Goal: Navigation & Orientation: Find specific page/section

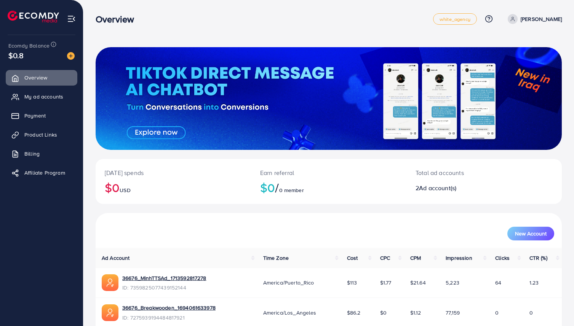
scroll to position [34, 0]
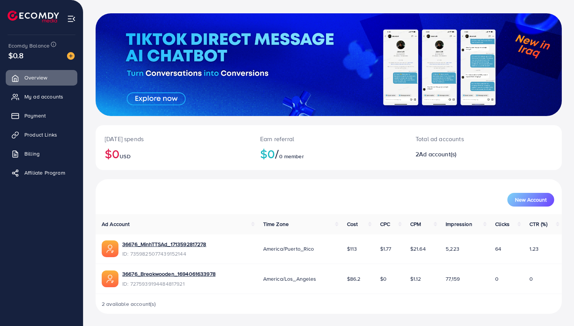
click at [54, 106] on ul "Overview My ad accounts Payment Product Links Billing Affiliate Program" at bounding box center [41, 127] width 83 height 121
click at [40, 112] on span "Payment" at bounding box center [36, 116] width 21 height 8
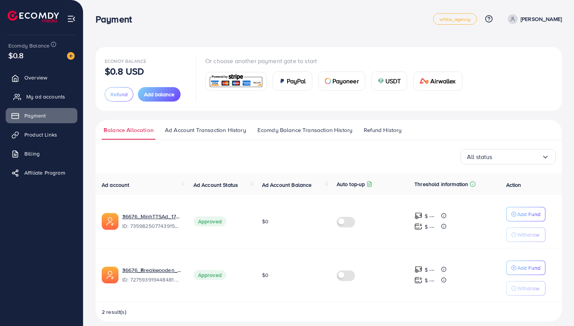
click at [48, 100] on span "My ad accounts" at bounding box center [45, 97] width 39 height 8
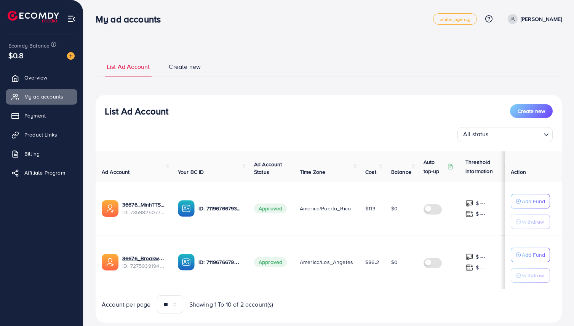
scroll to position [20, 0]
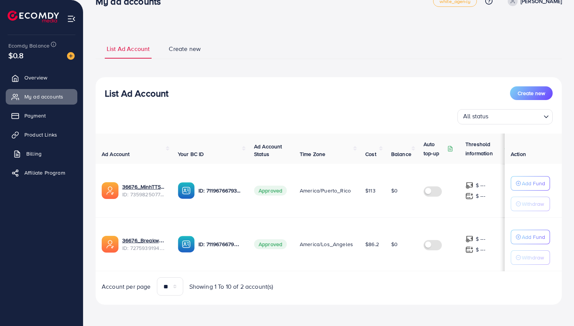
click at [17, 158] on link "Billing" at bounding box center [42, 153] width 72 height 15
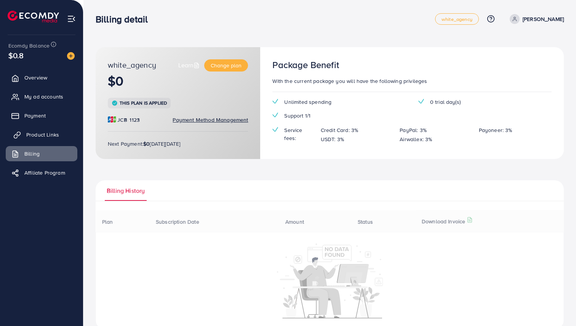
click at [42, 131] on span "Product Links" at bounding box center [42, 135] width 33 height 8
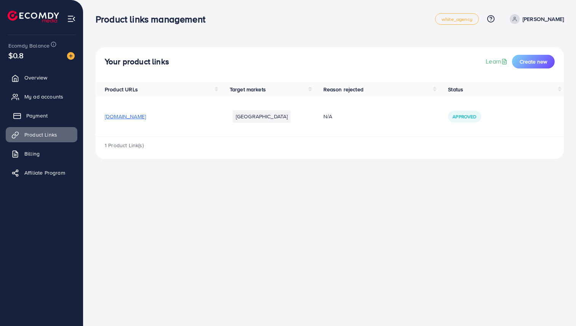
click at [46, 117] on span "Payment" at bounding box center [36, 116] width 21 height 8
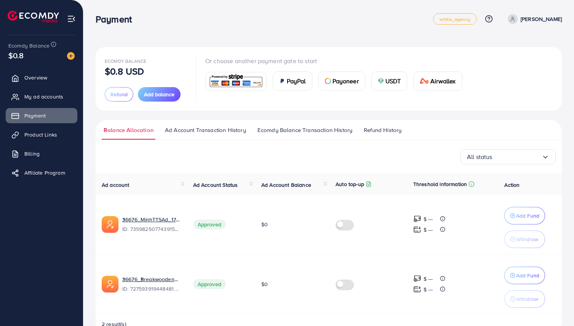
click at [41, 182] on ul "Overview My ad accounts Payment Product Links Billing Affiliate Program" at bounding box center [41, 127] width 83 height 121
click at [52, 165] on li "Affiliate Program" at bounding box center [41, 172] width 83 height 15
click at [42, 172] on span "Affiliate Program" at bounding box center [46, 173] width 41 height 8
click at [54, 138] on span "Product Links" at bounding box center [42, 135] width 33 height 8
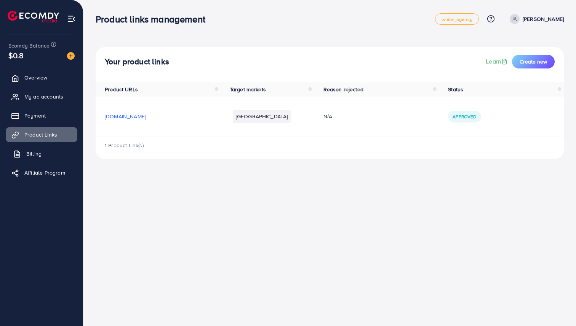
click at [49, 153] on link "Billing" at bounding box center [42, 153] width 72 height 15
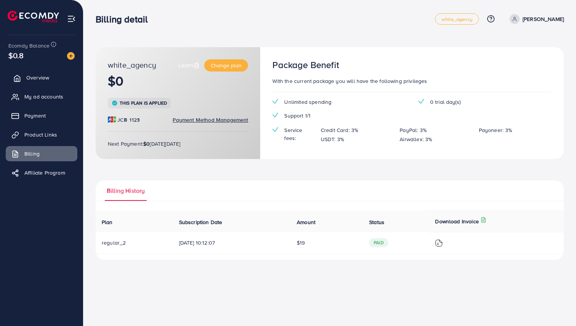
click at [44, 78] on span "Overview" at bounding box center [37, 78] width 23 height 8
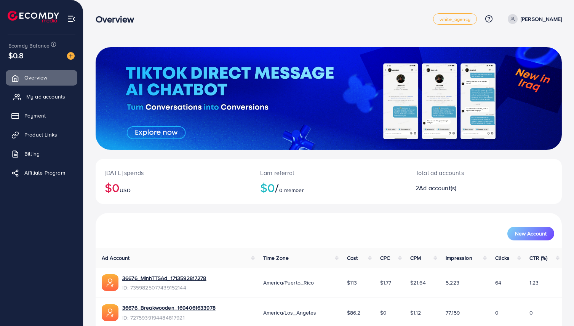
click at [34, 91] on link "My ad accounts" at bounding box center [42, 96] width 72 height 15
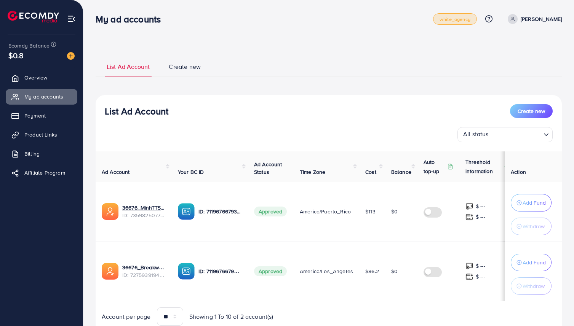
click at [465, 22] on span "white_agency" at bounding box center [454, 19] width 31 height 5
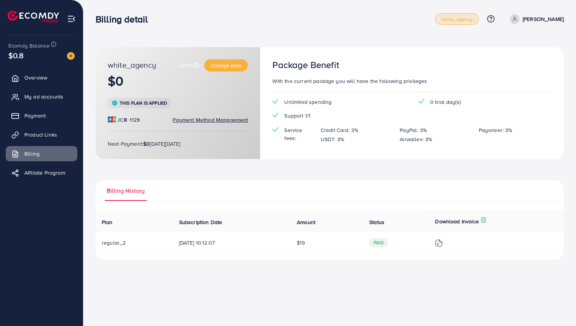
click at [470, 21] on span "white_agency" at bounding box center [456, 19] width 31 height 5
click at [37, 138] on span "Product Links" at bounding box center [42, 135] width 33 height 8
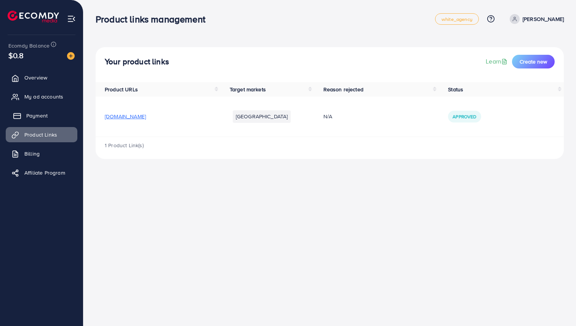
click at [45, 112] on link "Payment" at bounding box center [42, 115] width 72 height 15
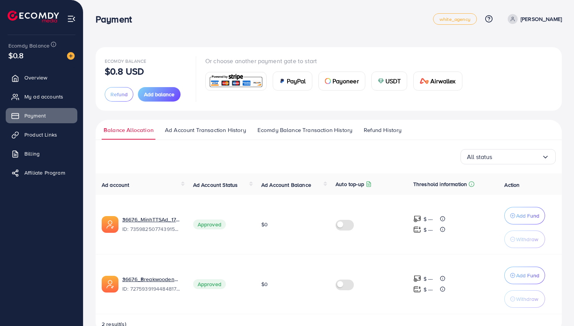
click at [289, 81] on span "PayPal" at bounding box center [296, 81] width 19 height 9
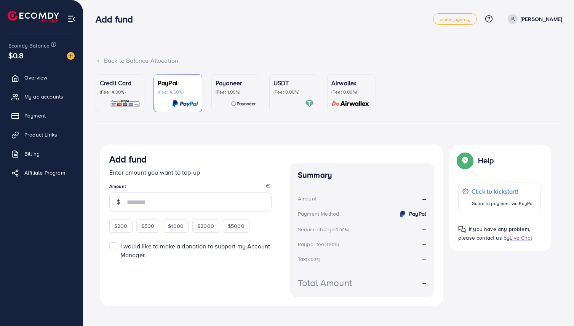
click at [231, 93] on p "(Fee: 1.00%)" at bounding box center [236, 92] width 40 height 6
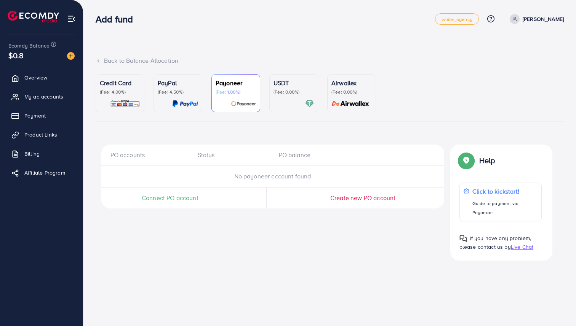
click at [309, 95] on p "(Fee: 0.00%)" at bounding box center [293, 92] width 40 height 6
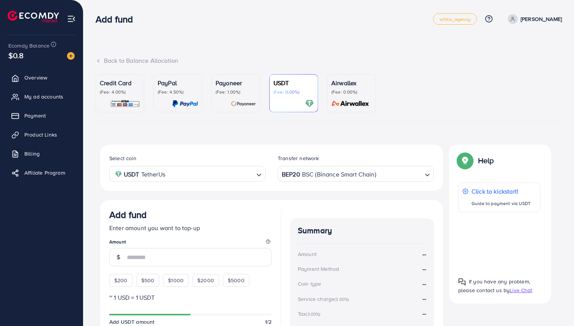
click at [130, 97] on div "Credit Card (Fee: 4.00%)" at bounding box center [120, 93] width 40 height 30
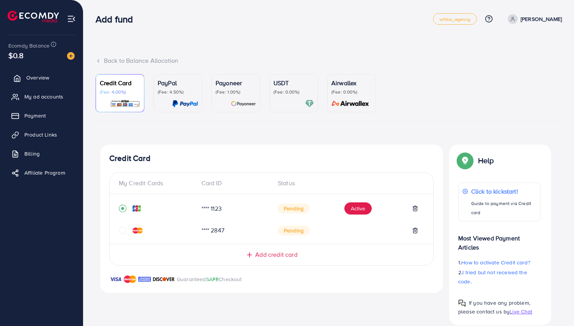
click at [42, 83] on link "Overview" at bounding box center [42, 77] width 72 height 15
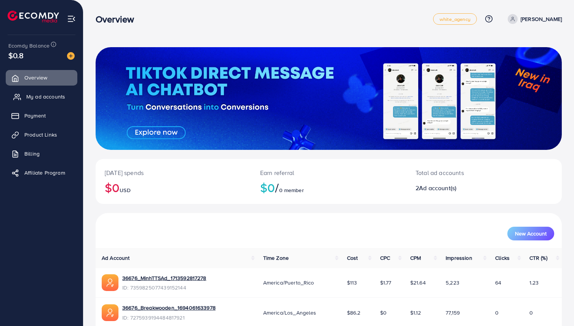
click at [53, 101] on link "My ad accounts" at bounding box center [42, 96] width 72 height 15
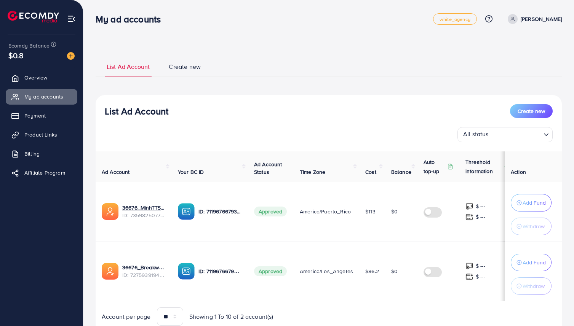
click at [70, 21] on img at bounding box center [71, 18] width 9 height 9
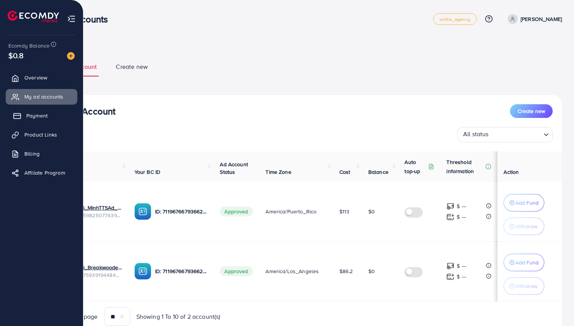
click at [48, 119] on link "Payment" at bounding box center [42, 115] width 72 height 15
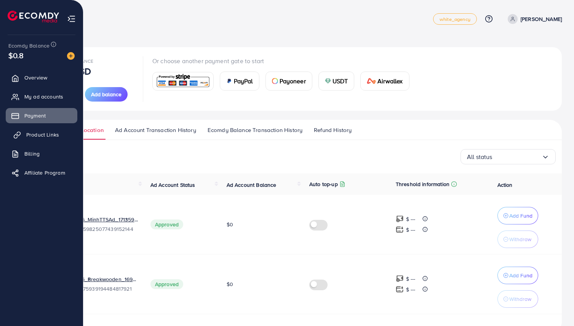
click at [46, 136] on span "Product Links" at bounding box center [42, 135] width 33 height 8
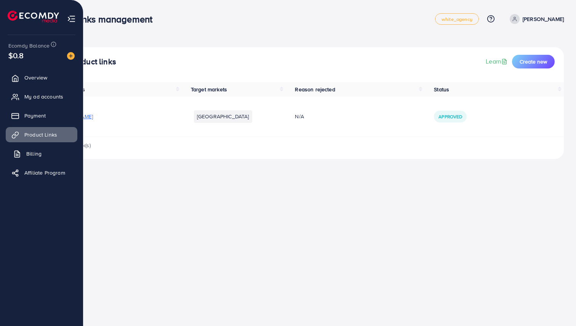
click at [42, 151] on link "Billing" at bounding box center [42, 153] width 72 height 15
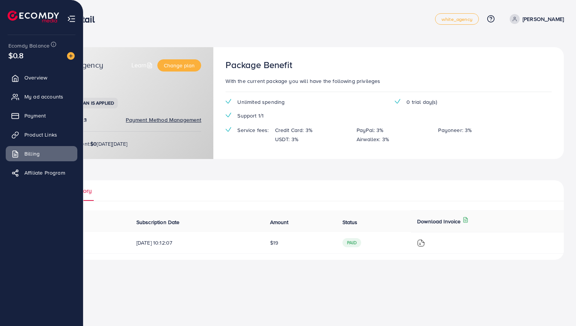
click at [14, 228] on ul "Overview My ad accounts Payment Product Links Billing Affiliate Program" at bounding box center [41, 177] width 83 height 220
click at [70, 16] on img at bounding box center [71, 18] width 9 height 9
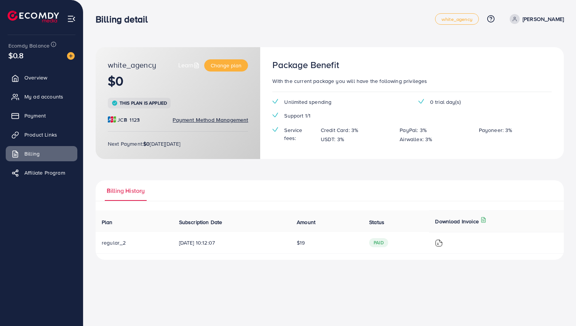
click at [266, 190] on ul "Billing History" at bounding box center [330, 190] width 468 height 21
click at [228, 185] on ul "Billing History" at bounding box center [330, 190] width 468 height 21
click at [51, 170] on span "Affiliate Program" at bounding box center [46, 173] width 41 height 8
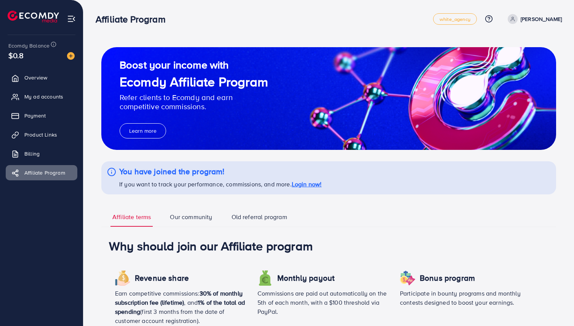
click at [517, 21] on span at bounding box center [513, 19] width 10 height 10
click at [319, 9] on div "Affiliate Program white_agency Help Center Contact Support Plans and Pricing Te…" at bounding box center [329, 18] width 466 height 21
click at [493, 17] on icon at bounding box center [489, 19] width 8 height 8
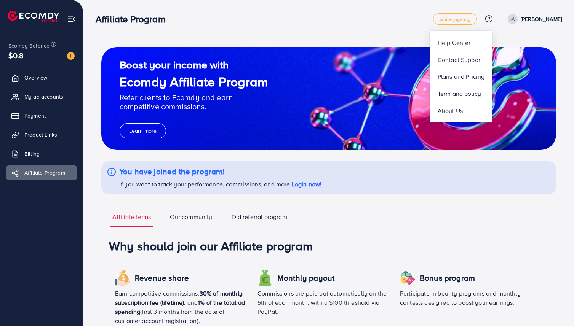
click at [377, 25] on div "Affiliate Program white_agency Help Center Contact Support Plans and Pricing Te…" at bounding box center [329, 18] width 466 height 21
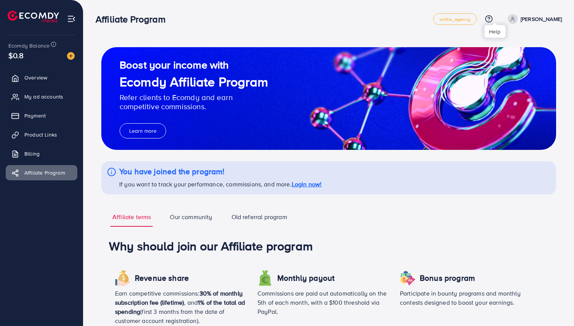
click at [493, 18] on icon at bounding box center [489, 19] width 8 height 8
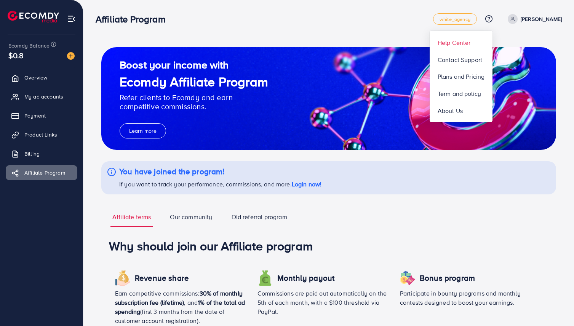
click at [464, 46] on span "Help Center" at bounding box center [454, 42] width 33 height 9
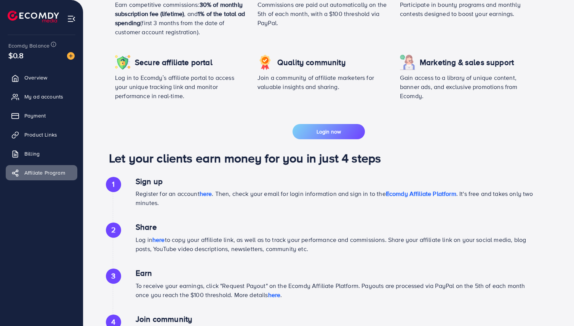
scroll to position [367, 0]
